Goal: Task Accomplishment & Management: Use online tool/utility

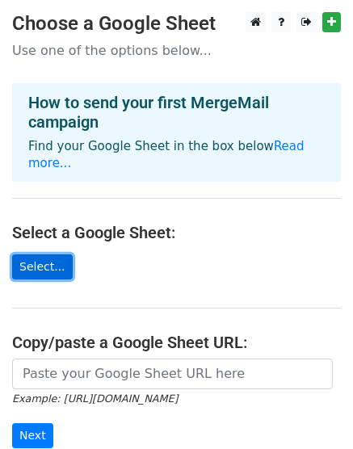
click at [33, 254] on link "Select..." at bounding box center [42, 266] width 61 height 25
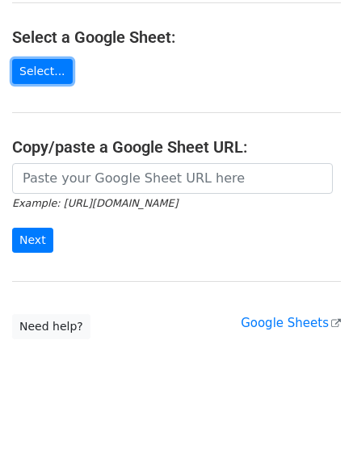
scroll to position [198, 0]
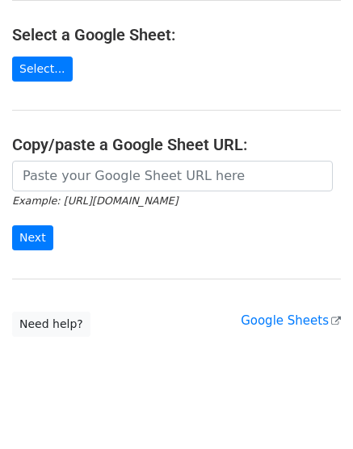
click at [141, 258] on main "Choose a Google Sheet Use one of the options below... How to send your first Me…" at bounding box center [176, 75] width 353 height 523
click at [107, 327] on body "Choose a Google Sheet Use one of the options below... How to send your first Me…" at bounding box center [176, 107] width 353 height 587
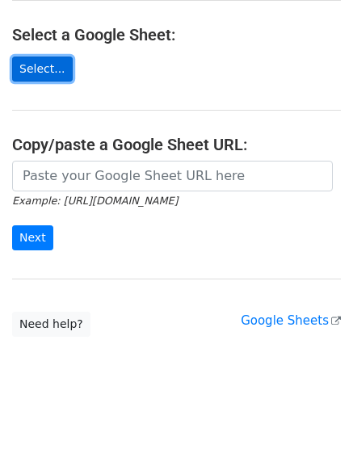
click at [34, 57] on link "Select..." at bounding box center [42, 69] width 61 height 25
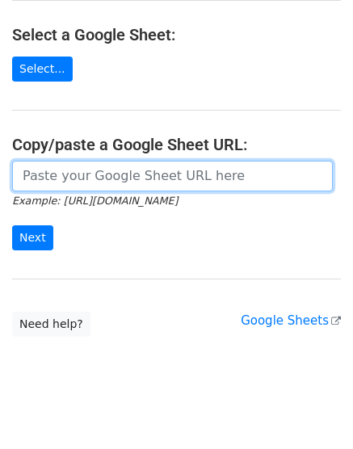
click at [167, 161] on input "url" at bounding box center [172, 176] width 321 height 31
paste input "https://docs.google.com/spreadsheets/d/1W4jIKWQ9n56s9qGRxyRFecW5reHW89bJ_I-Gpo6…"
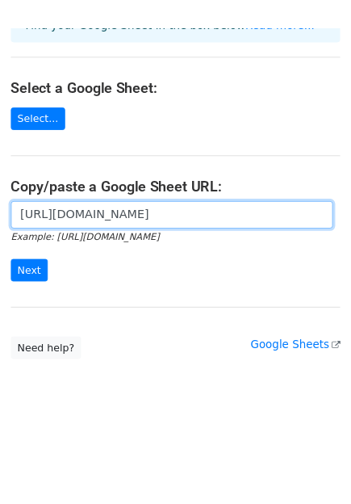
scroll to position [143, 0]
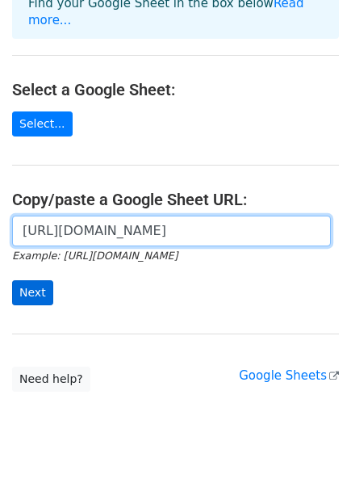
type input "https://docs.google.com/spreadsheets/d/1W4jIKWQ9n56s9qGRxyRFecW5reHW89bJ_I-Gpo6…"
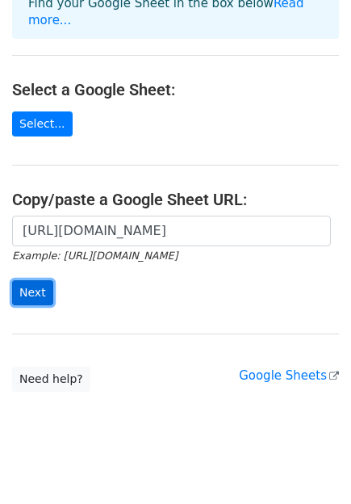
click at [42, 280] on input "Next" at bounding box center [32, 292] width 41 height 25
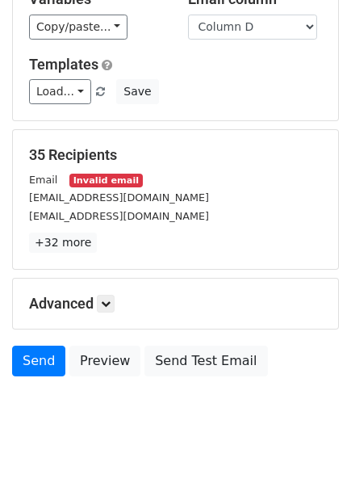
scroll to position [179, 0]
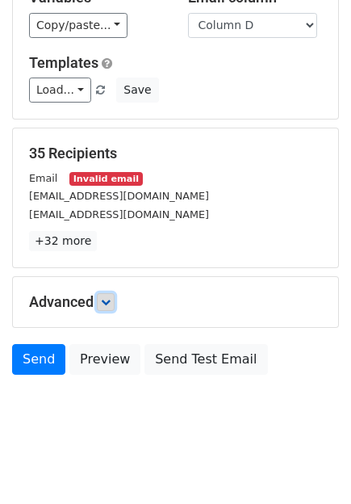
click at [107, 302] on icon at bounding box center [106, 302] width 10 height 10
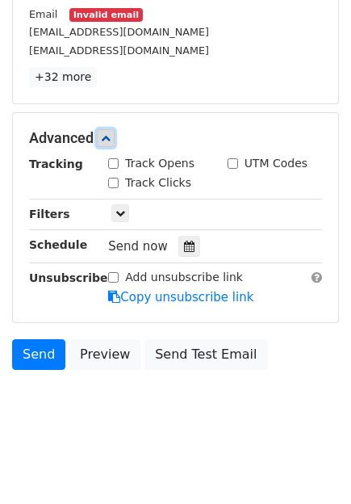
scroll to position [348, 0]
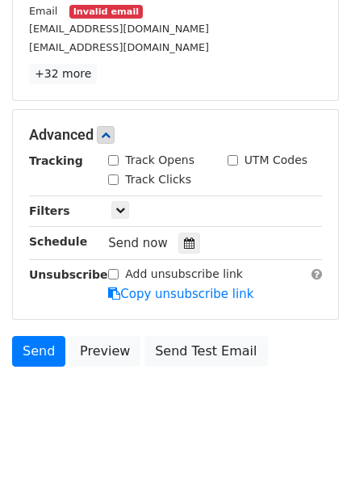
click at [114, 159] on input "Track Opens" at bounding box center [113, 160] width 10 height 10
checkbox input "true"
click at [110, 178] on input "Track Clicks" at bounding box center [113, 179] width 10 height 10
checkbox input "true"
click at [230, 158] on input "UTM Codes" at bounding box center [233, 160] width 10 height 10
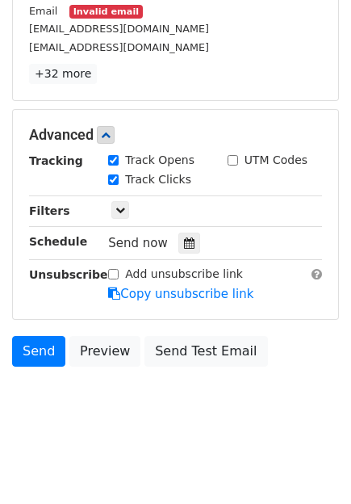
checkbox input "true"
click at [118, 208] on icon at bounding box center [120, 210] width 10 height 10
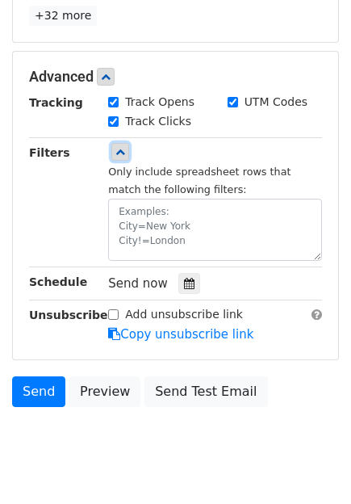
scroll to position [408, 0]
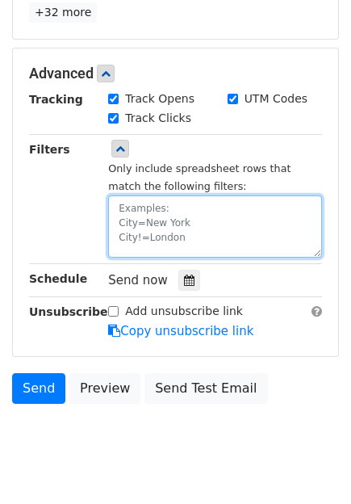
click at [178, 207] on textarea at bounding box center [215, 226] width 214 height 62
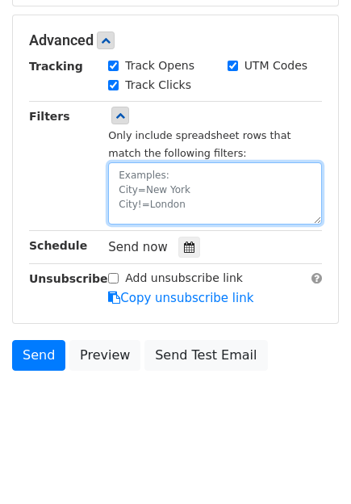
scroll to position [446, 0]
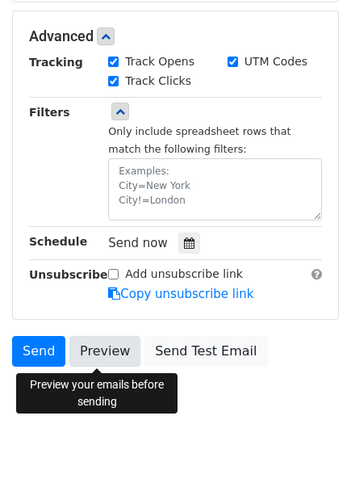
click at [110, 360] on link "Preview" at bounding box center [104, 351] width 71 height 31
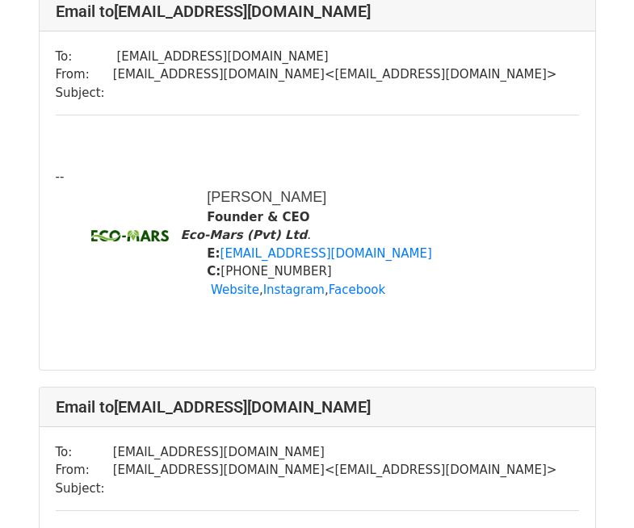
scroll to position [983, 0]
